Goal: Transaction & Acquisition: Register for event/course

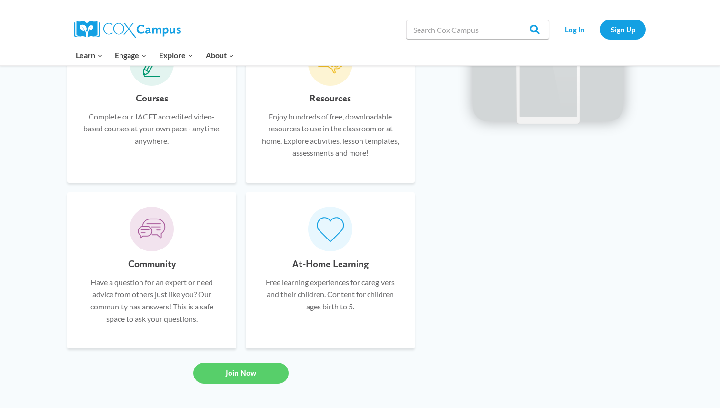
scroll to position [575, 0]
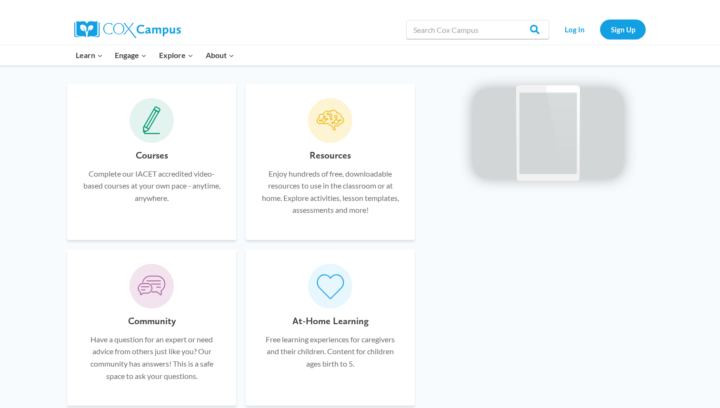
click at [342, 129] on icon at bounding box center [330, 120] width 29 height 29
click at [140, 190] on p "Complete our IACET accredited video-based courses at your own pace - anytime, a…" at bounding box center [151, 186] width 140 height 37
click at [145, 129] on icon at bounding box center [152, 120] width 18 height 29
click at [147, 156] on h6 "Courses" at bounding box center [152, 155] width 32 height 15
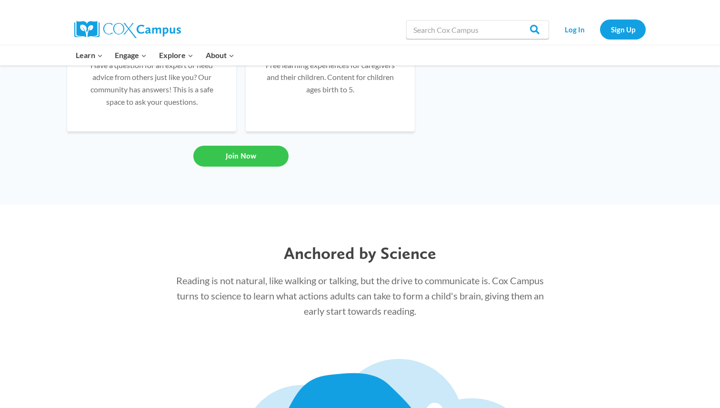
scroll to position [799, 0]
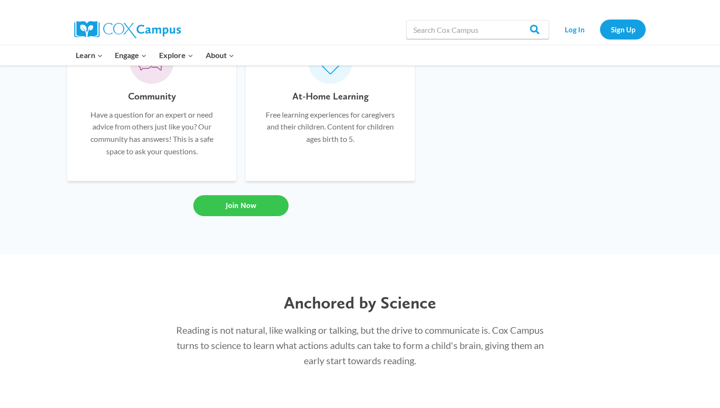
click at [232, 208] on span "Join Now" at bounding box center [241, 205] width 30 height 9
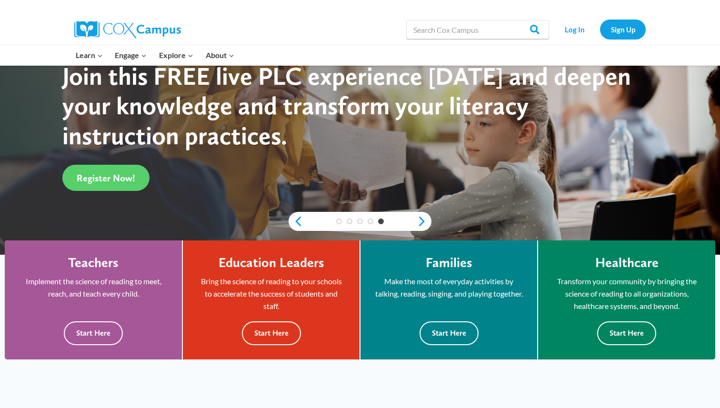
scroll to position [119, 0]
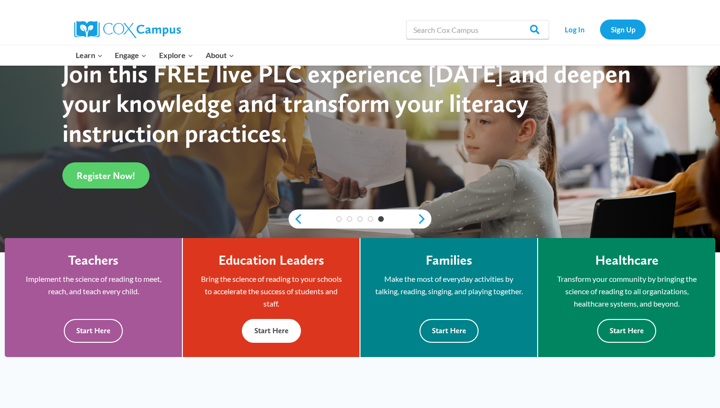
click at [255, 326] on button "Start Here" at bounding box center [271, 330] width 59 height 23
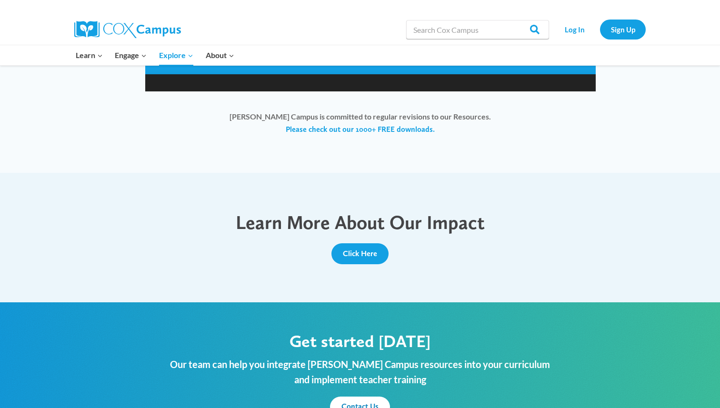
scroll to position [918, 0]
click at [354, 124] on link "Please check out our 1000+ FREE downloads." at bounding box center [360, 129] width 149 height 10
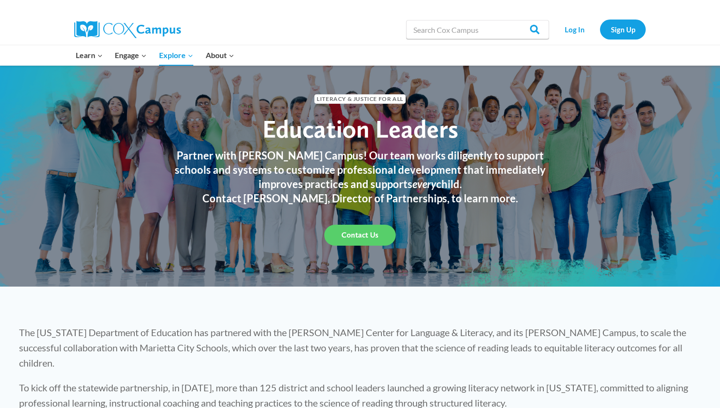
scroll to position [0, 0]
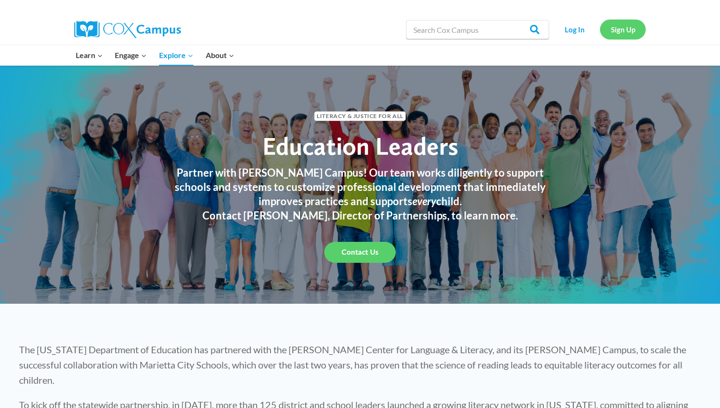
click at [617, 28] on link "Sign Up" at bounding box center [623, 30] width 46 height 20
